Goal: Information Seeking & Learning: Learn about a topic

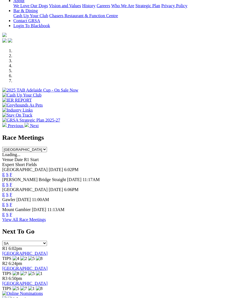
scroll to position [138, 0]
click at [12, 172] on link "F" at bounding box center [11, 174] width 3 height 5
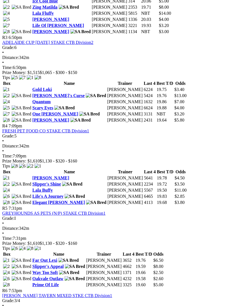
scroll to position [445, 0]
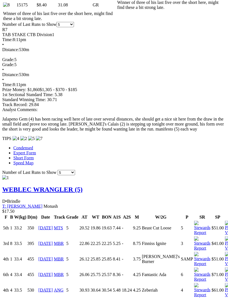
scroll to position [426, 0]
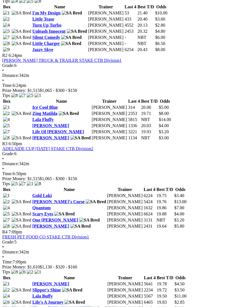
scroll to position [307, 0]
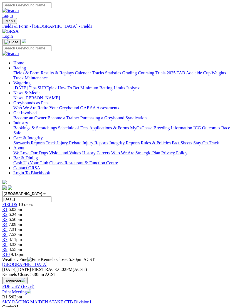
scroll to position [624, 0]
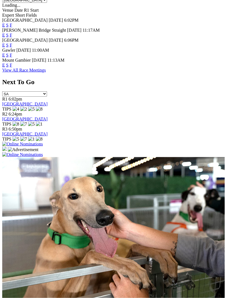
scroll to position [263, 0]
